Goal: Task Accomplishment & Management: Use online tool/utility

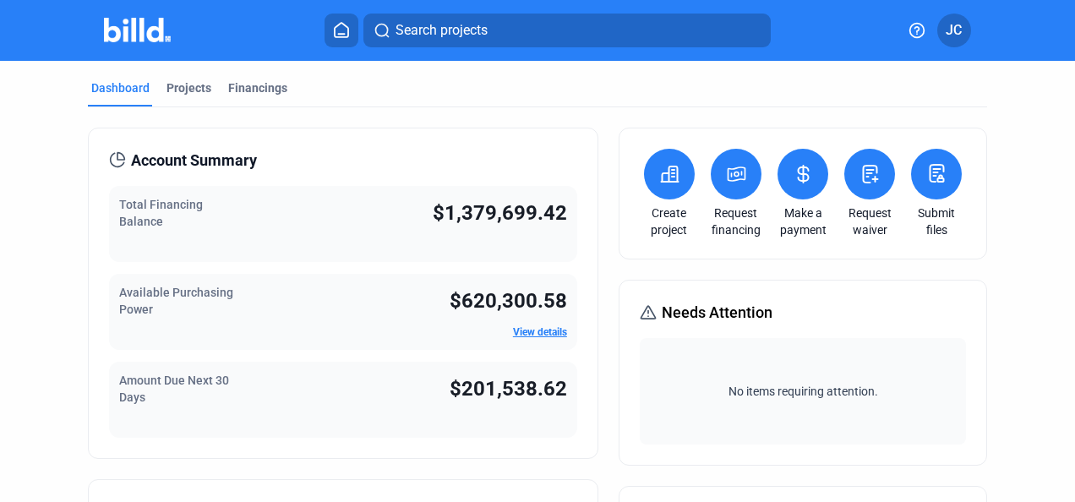
click at [259, 83] on div "Financings" at bounding box center [257, 87] width 59 height 17
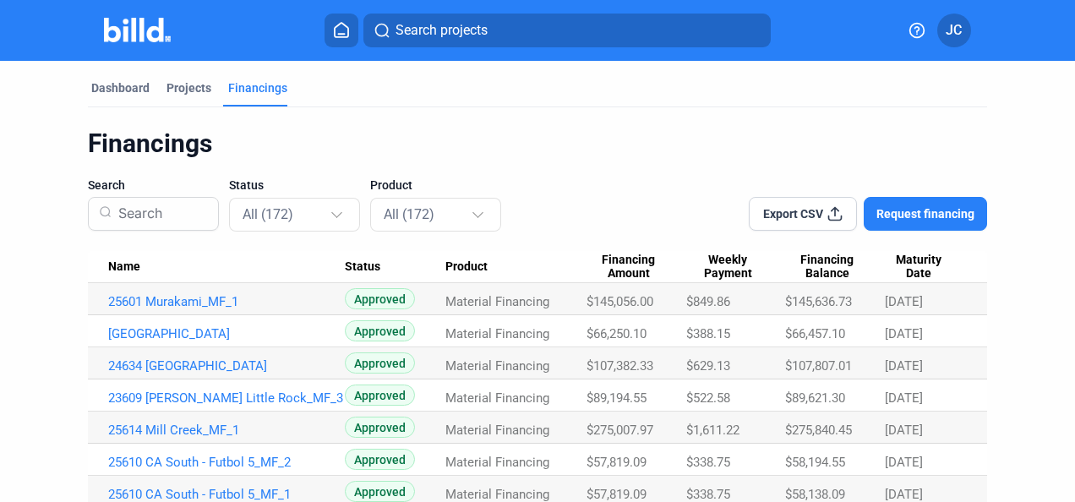
click at [127, 85] on div "Dashboard" at bounding box center [120, 87] width 58 height 17
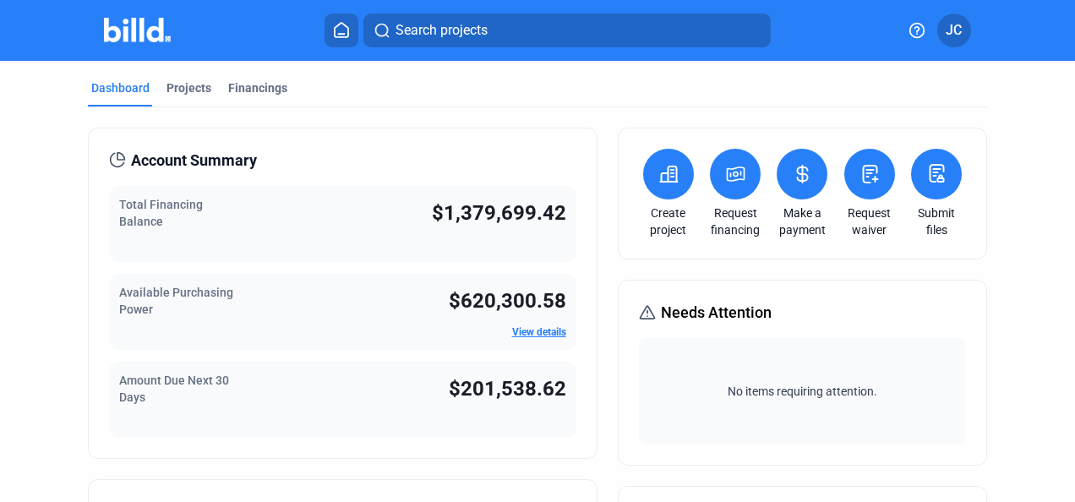
click at [797, 164] on icon at bounding box center [802, 174] width 21 height 20
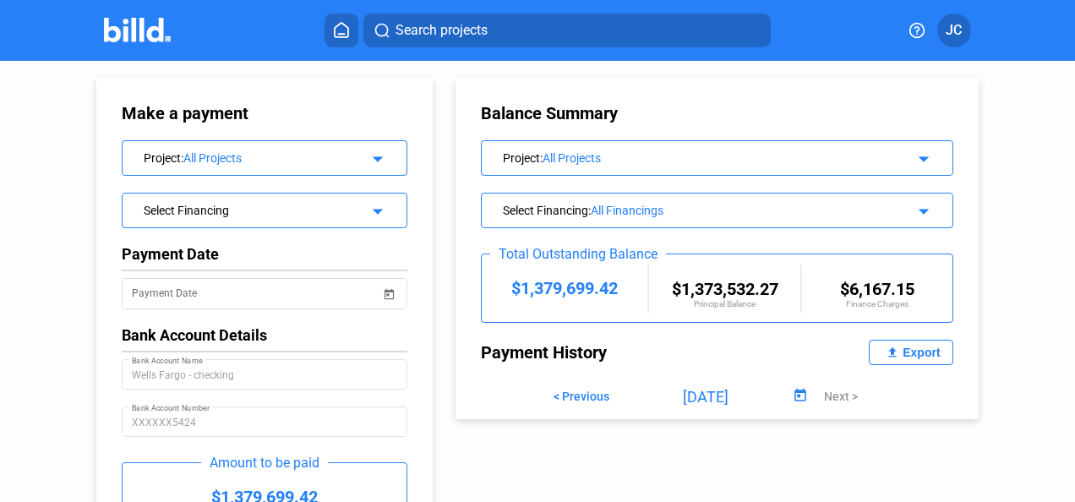
click at [381, 155] on mat-icon "arrow_drop_down" at bounding box center [375, 156] width 20 height 20
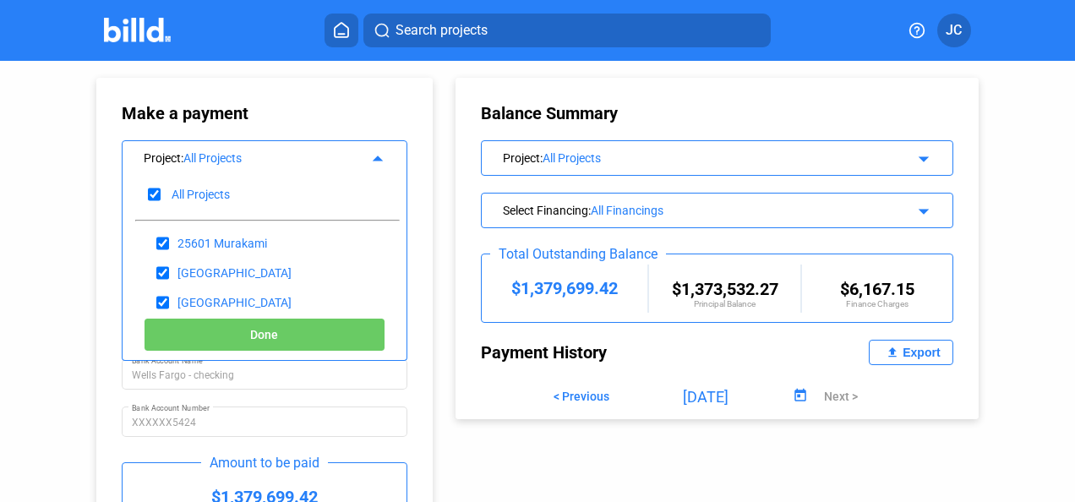
click at [156, 194] on input "checkbox" at bounding box center [154, 194] width 13 height 25
checkbox input "false"
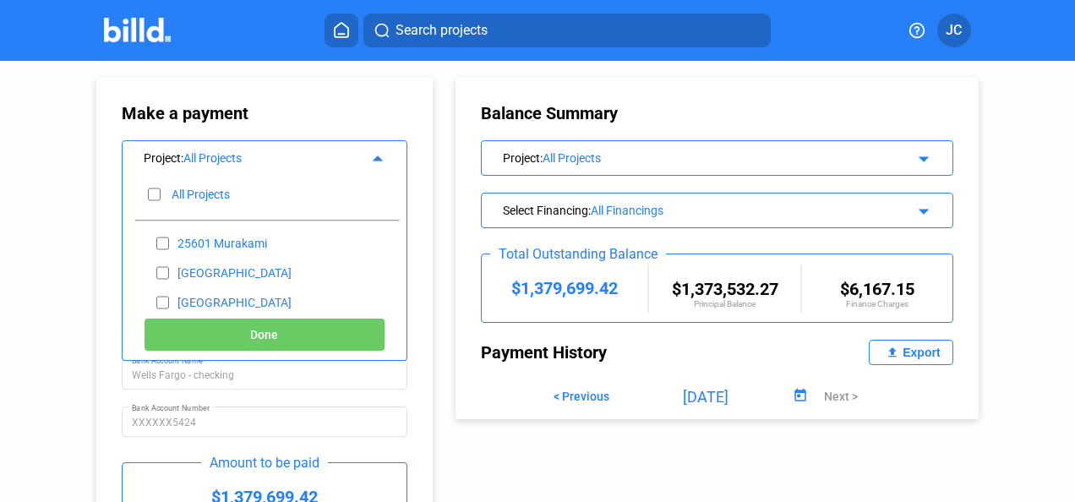
checkbox input "false"
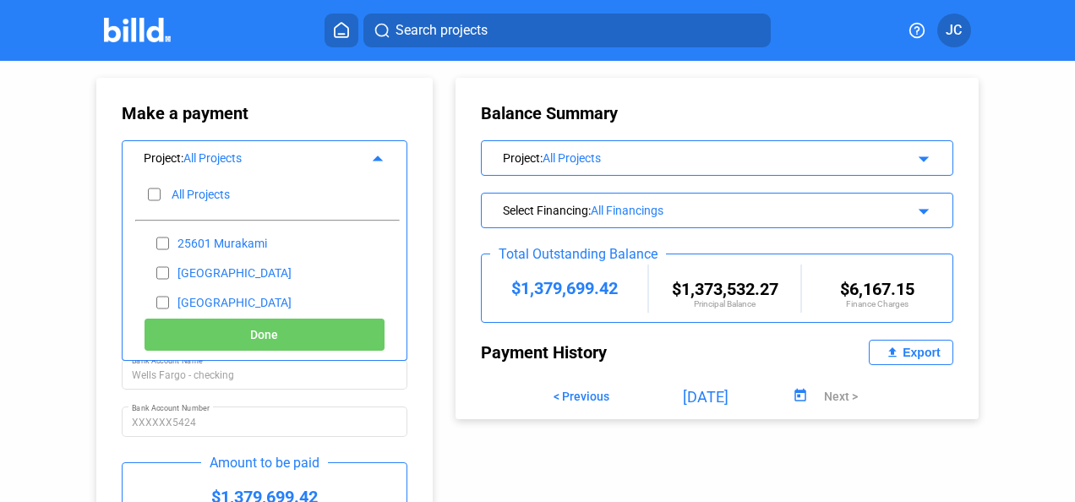
checkbox input "false"
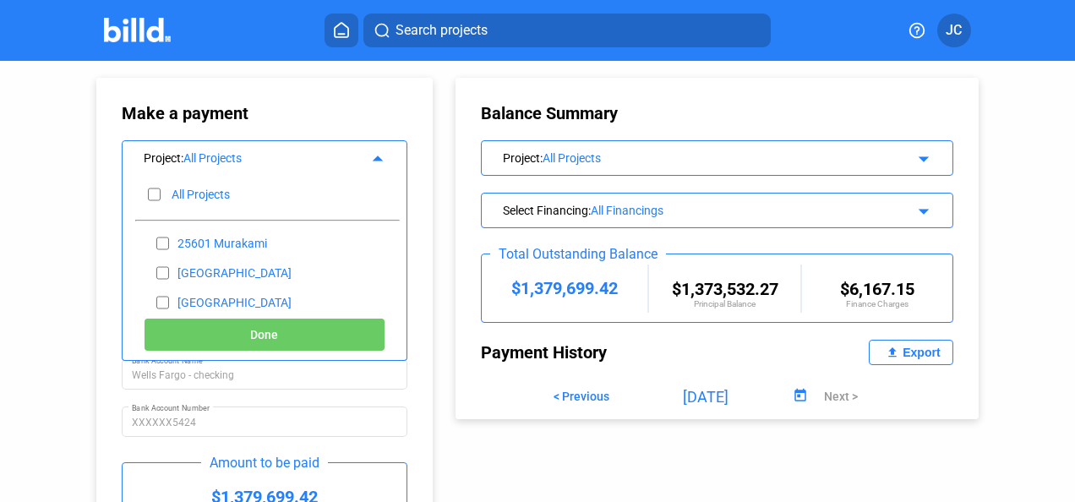
checkbox input "false"
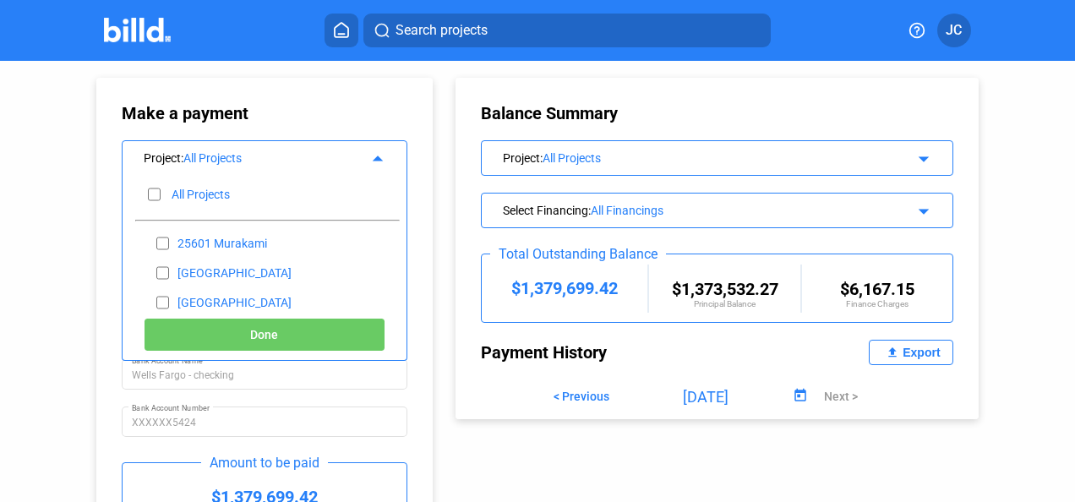
checkbox input "false"
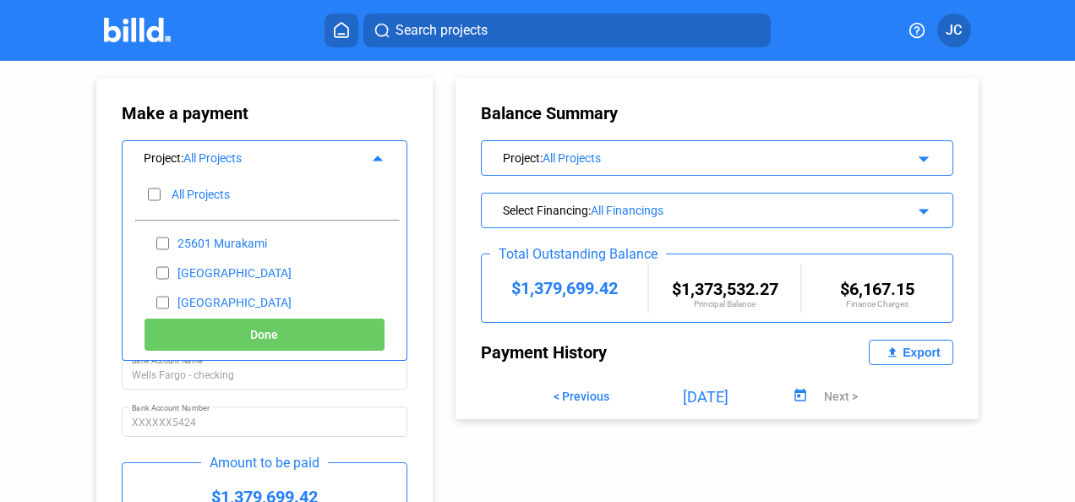
checkbox input "false"
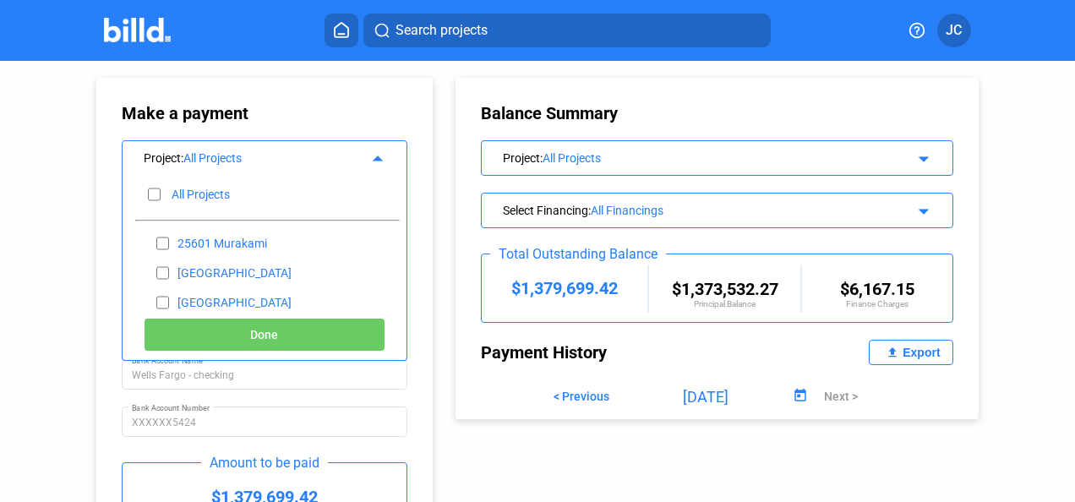
checkbox input "false"
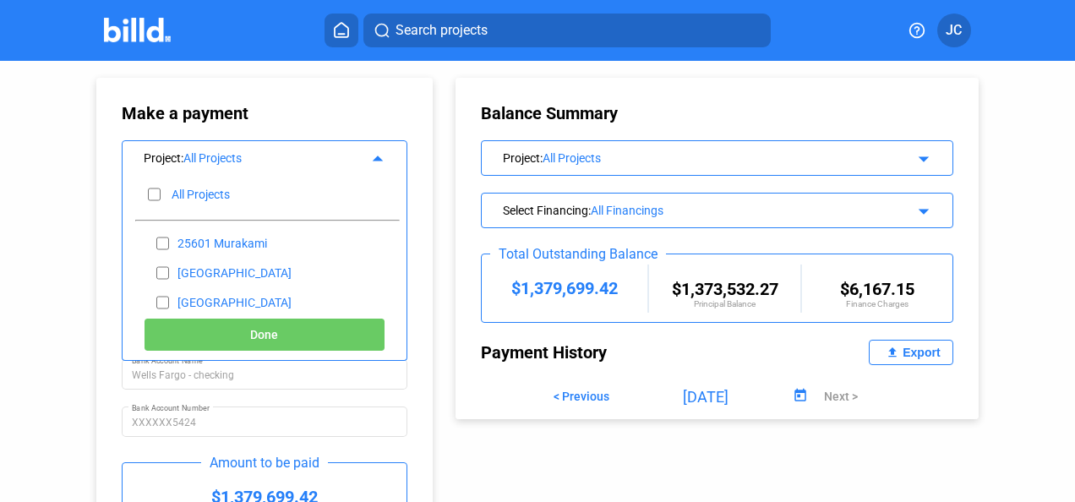
checkbox input "false"
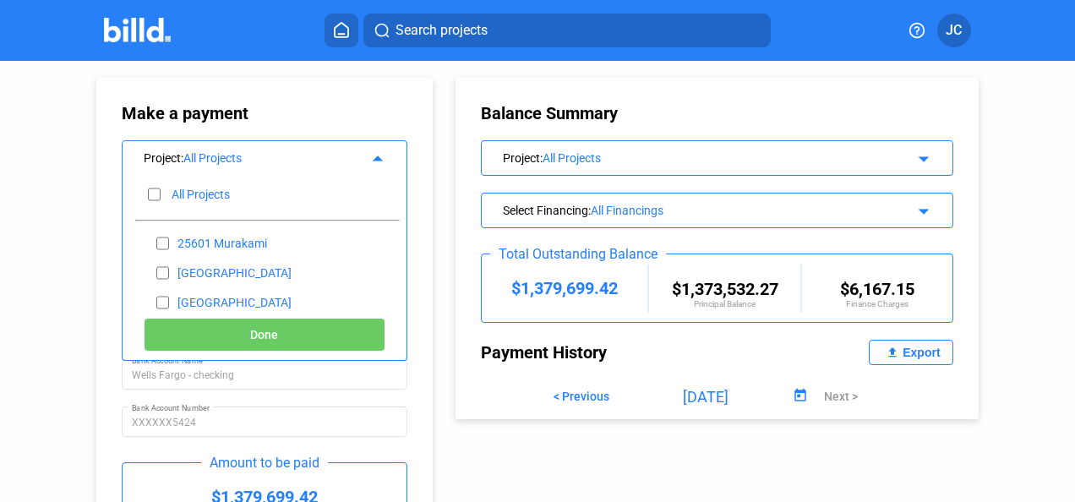
checkbox input "false"
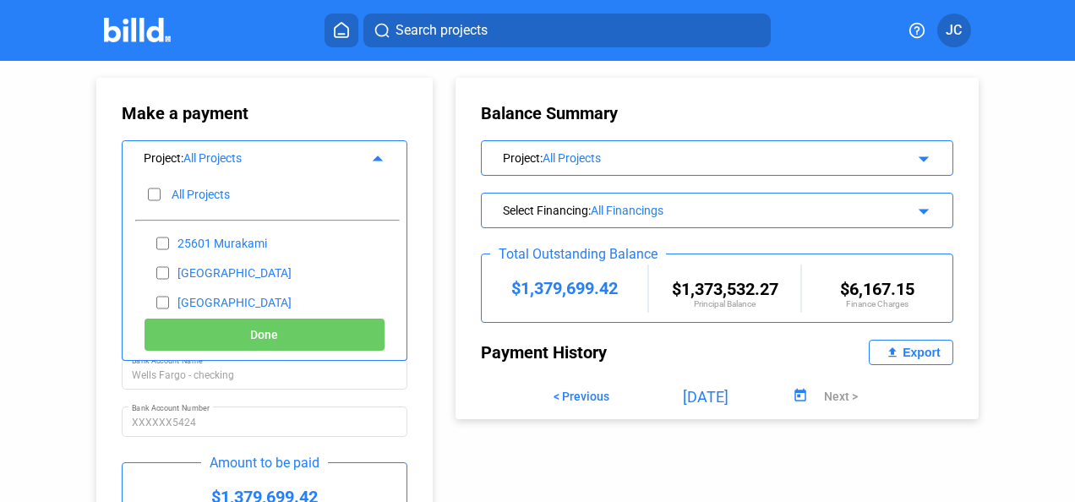
checkbox input "false"
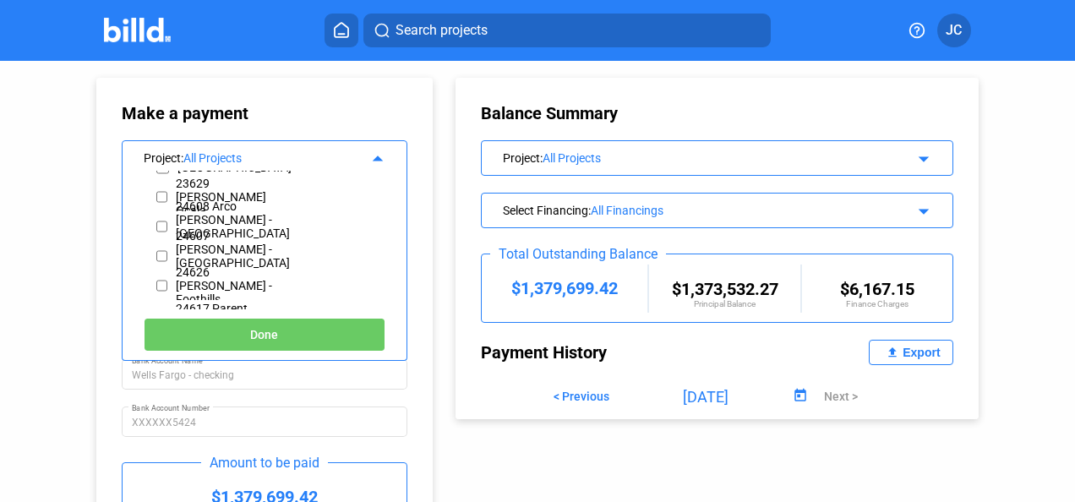
scroll to position [338, 0]
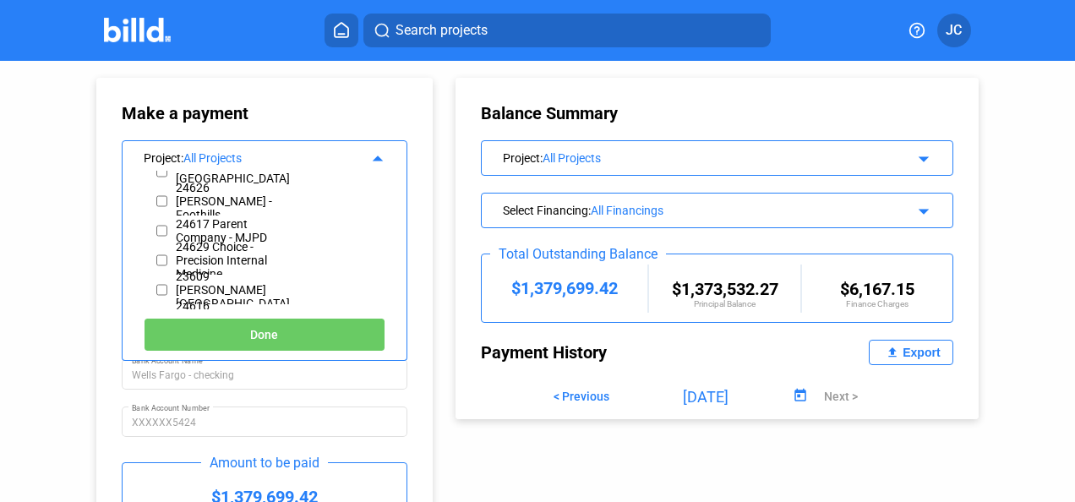
click at [161, 287] on input "checkbox" at bounding box center [161, 289] width 11 height 25
checkbox input "true"
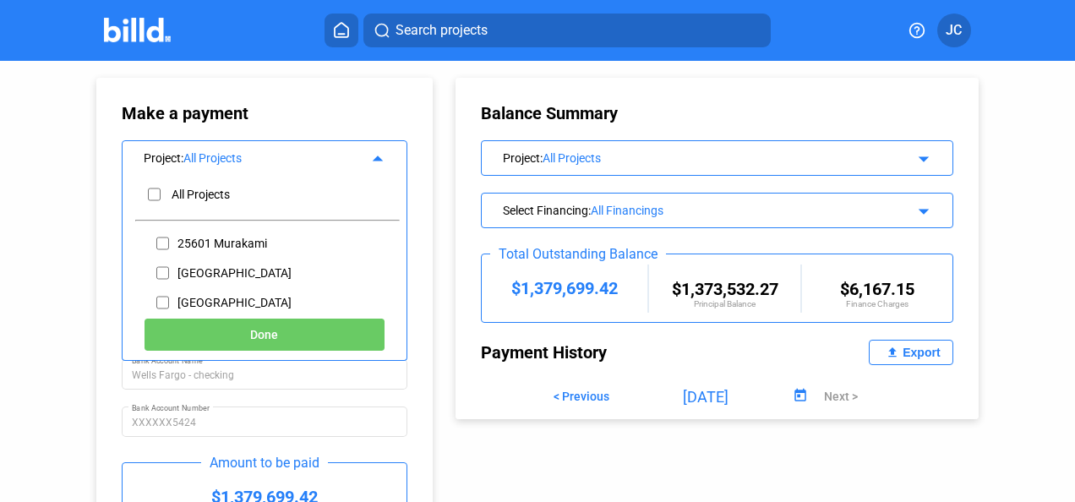
scroll to position [85, 0]
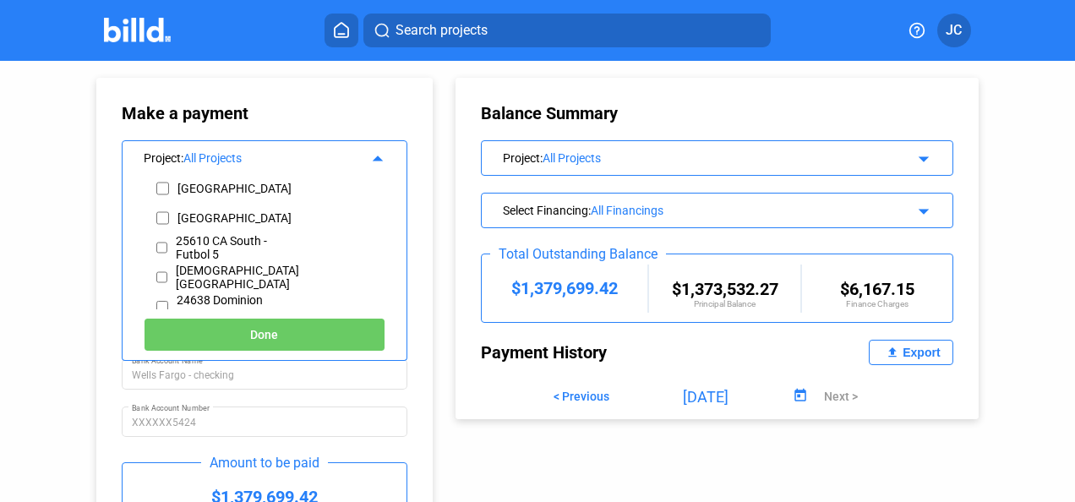
click at [162, 276] on input "checkbox" at bounding box center [161, 277] width 11 height 25
checkbox input "true"
click at [162, 246] on input "checkbox" at bounding box center [161, 247] width 11 height 25
checkbox input "true"
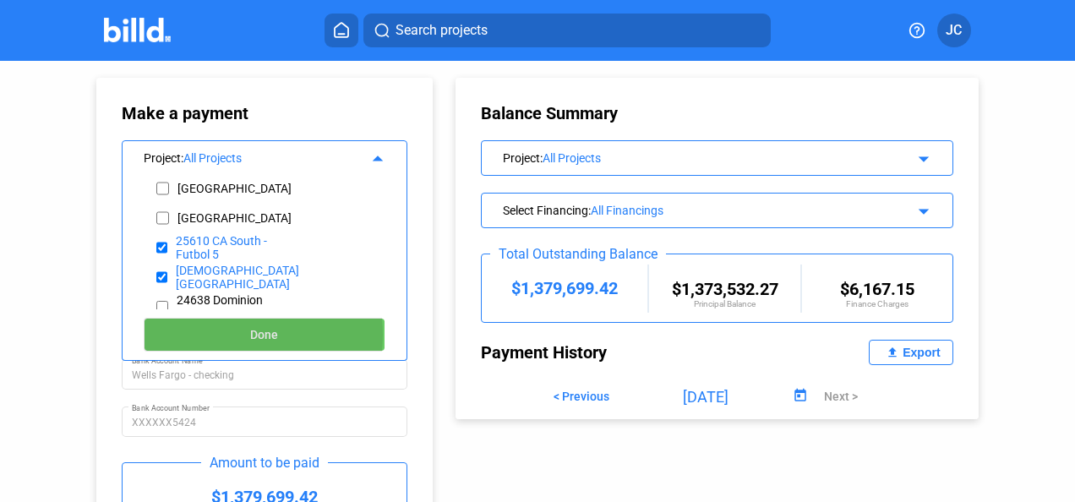
click at [221, 335] on button "Done" at bounding box center [265, 335] width 242 height 34
type input "[DATE]"
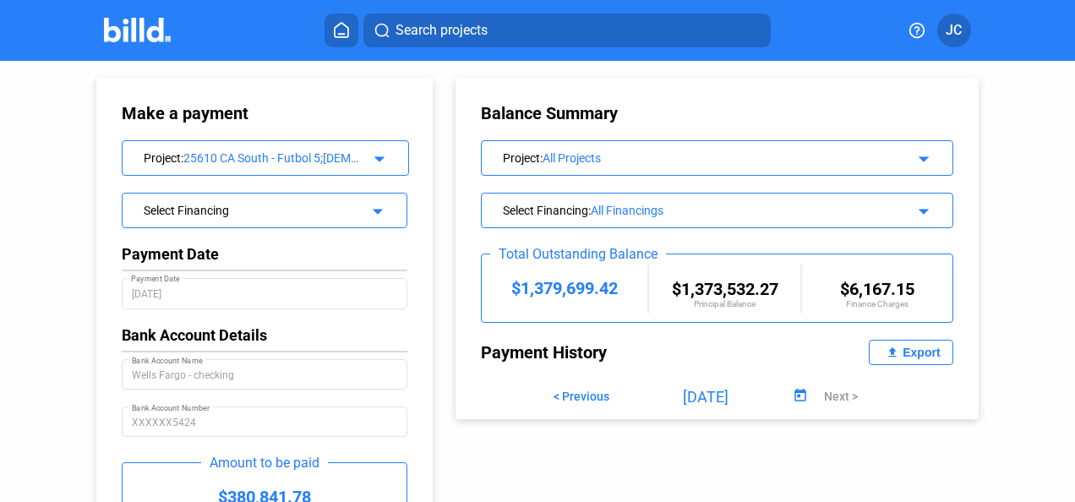
click at [347, 210] on div "Select Financing" at bounding box center [252, 208] width 217 height 17
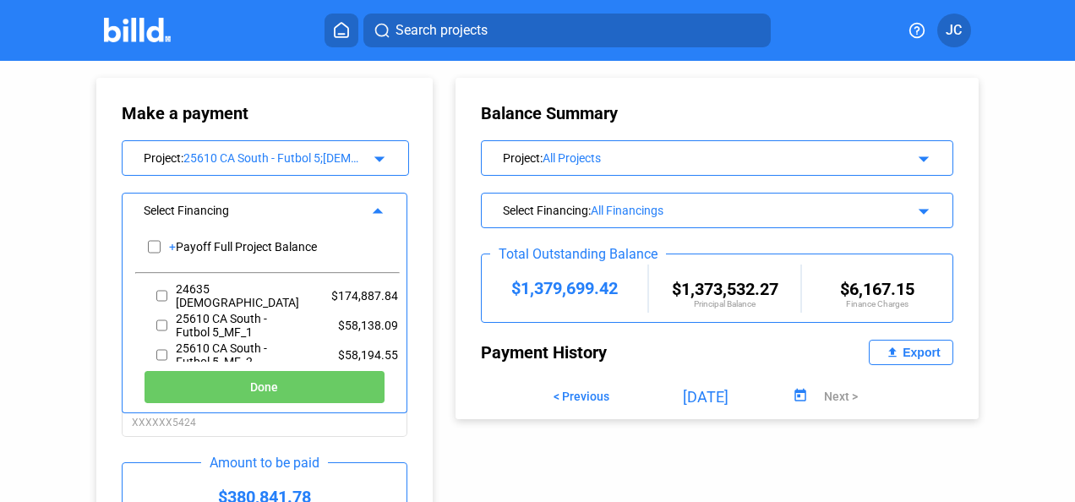
click at [162, 292] on input "checkbox" at bounding box center [161, 295] width 11 height 25
checkbox input "true"
click at [163, 324] on input "checkbox" at bounding box center [161, 325] width 11 height 25
checkbox input "true"
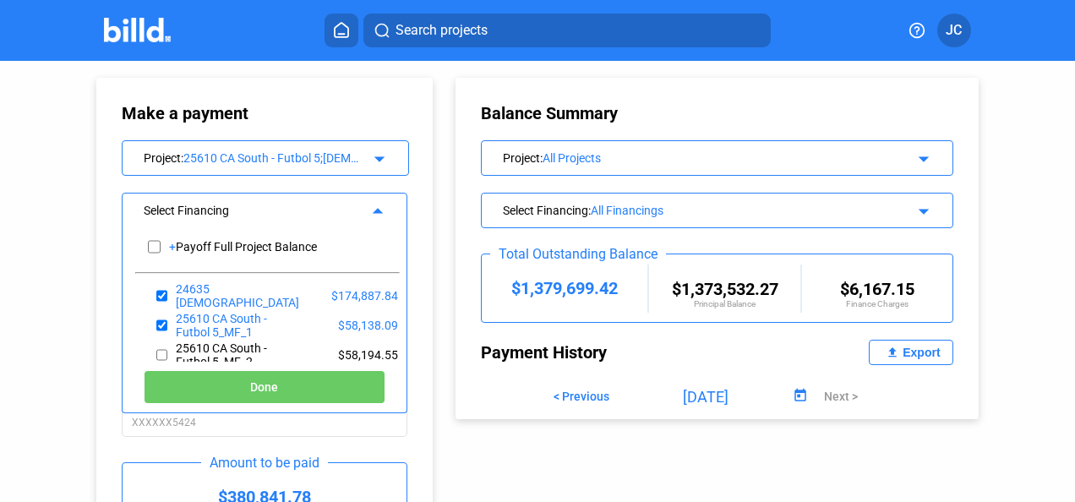
click at [161, 355] on input "checkbox" at bounding box center [161, 354] width 11 height 25
checkbox input "true"
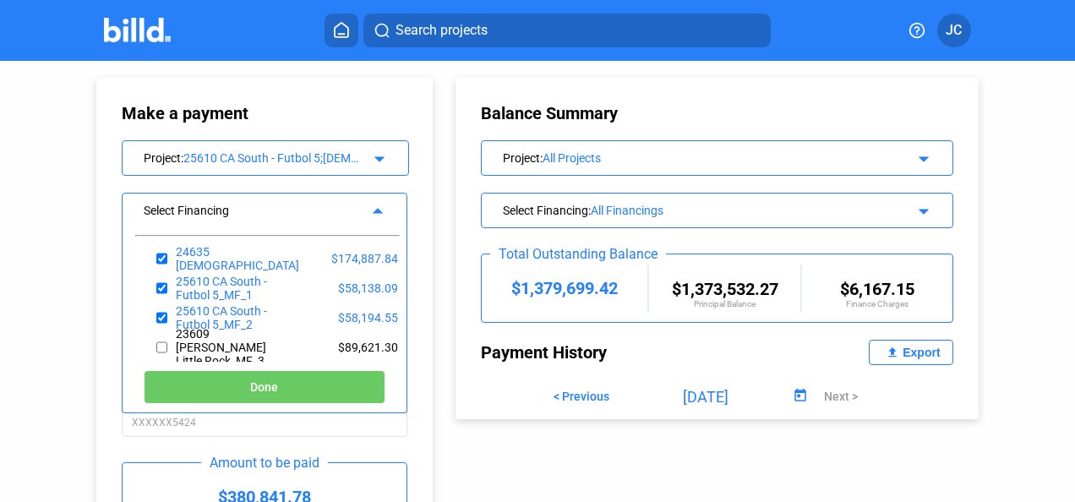
scroll to position [44, 0]
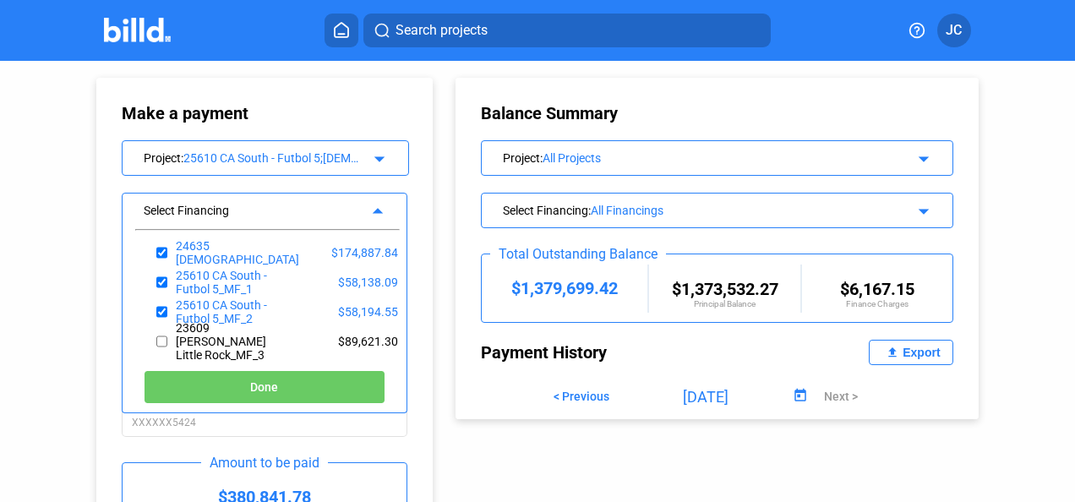
click at [162, 341] on input "checkbox" at bounding box center [161, 341] width 11 height 25
checkbox input "true"
click at [197, 382] on button "Done" at bounding box center [265, 387] width 242 height 34
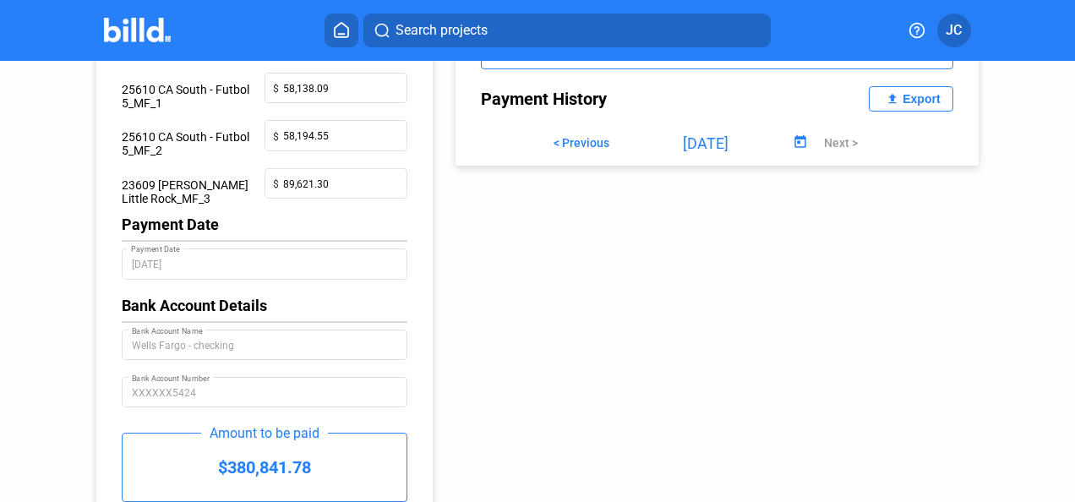
scroll to position [338, 0]
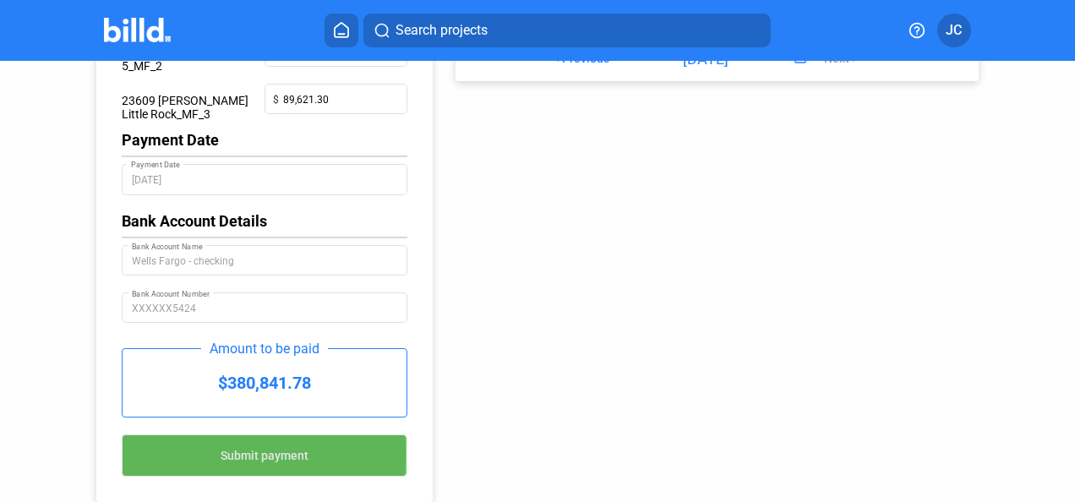
click at [238, 456] on span "Submit payment" at bounding box center [265, 457] width 88 height 14
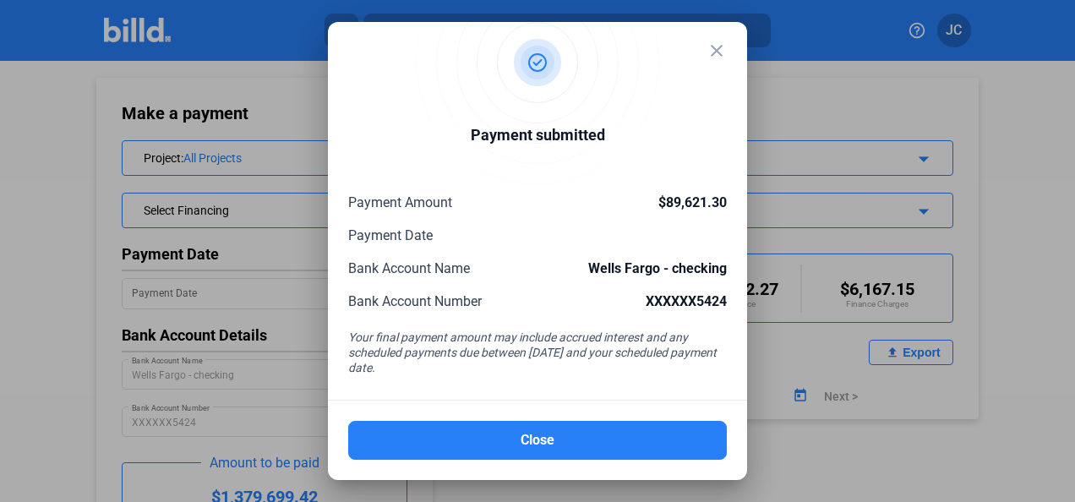
click at [490, 431] on button "Close" at bounding box center [537, 440] width 379 height 39
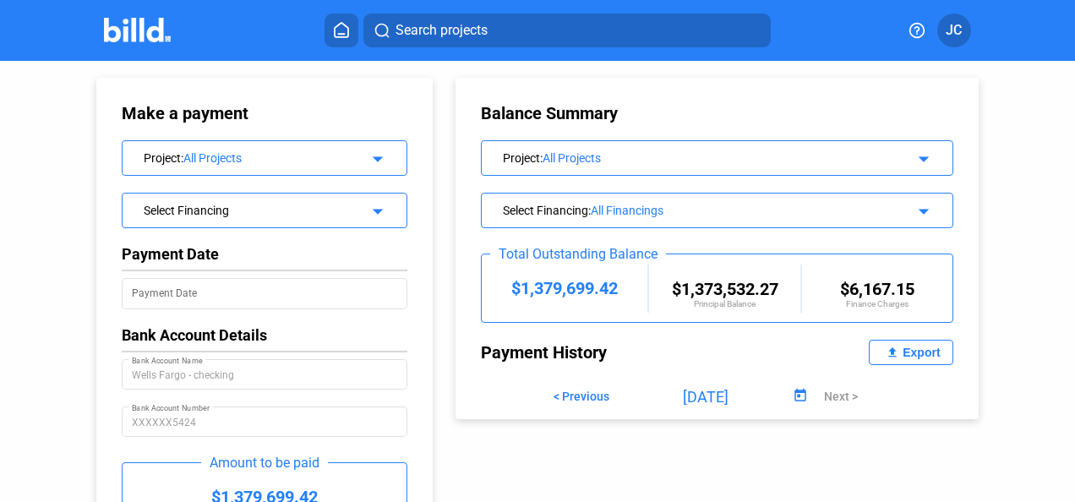
click at [142, 35] on img at bounding box center [137, 30] width 67 height 25
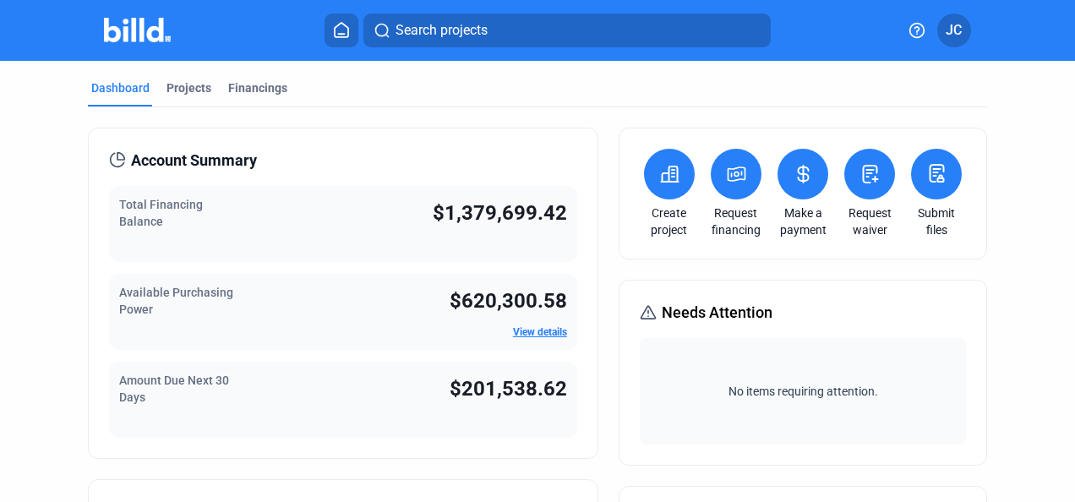
click at [246, 87] on div "Financings" at bounding box center [257, 87] width 59 height 17
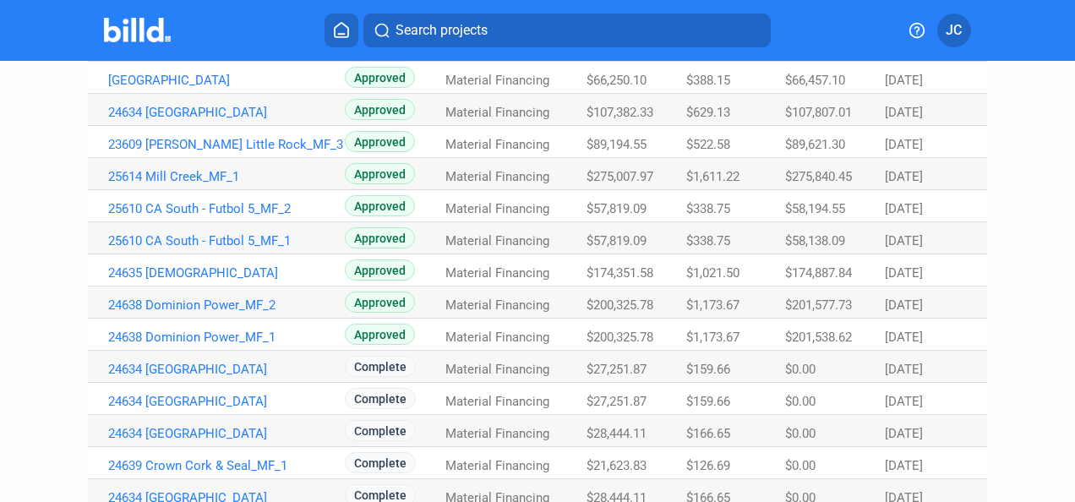
scroll to position [169, 0]
